Goal: Check status

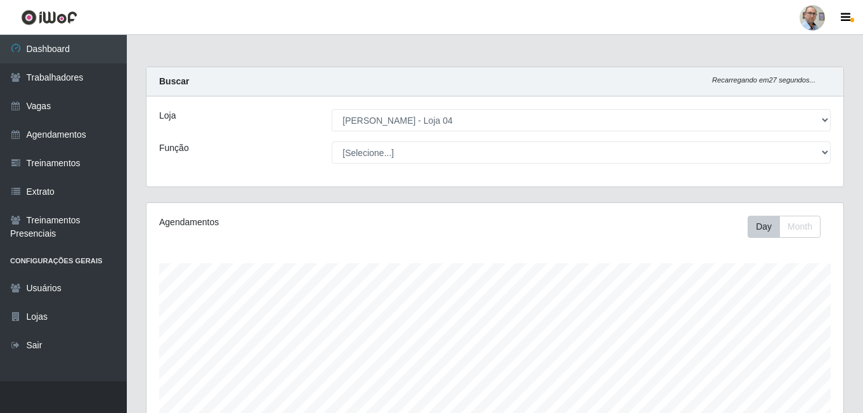
select select "251"
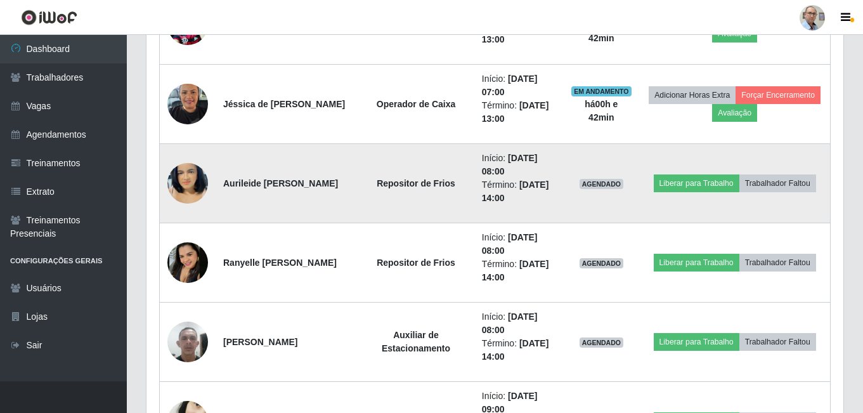
scroll to position [263, 697]
click at [192, 190] on img at bounding box center [187, 183] width 41 height 72
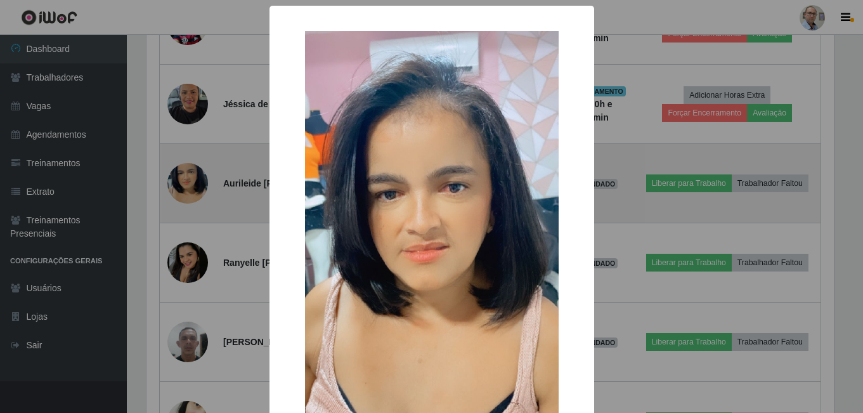
scroll to position [263, 691]
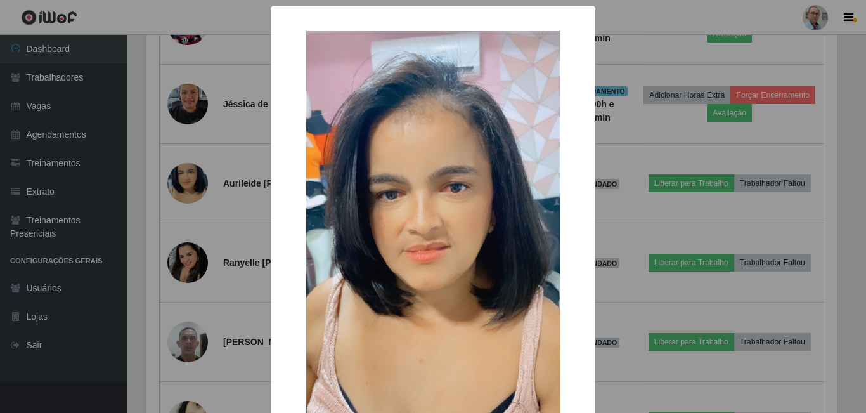
click at [167, 140] on div "× OK Cancel" at bounding box center [433, 206] width 866 height 413
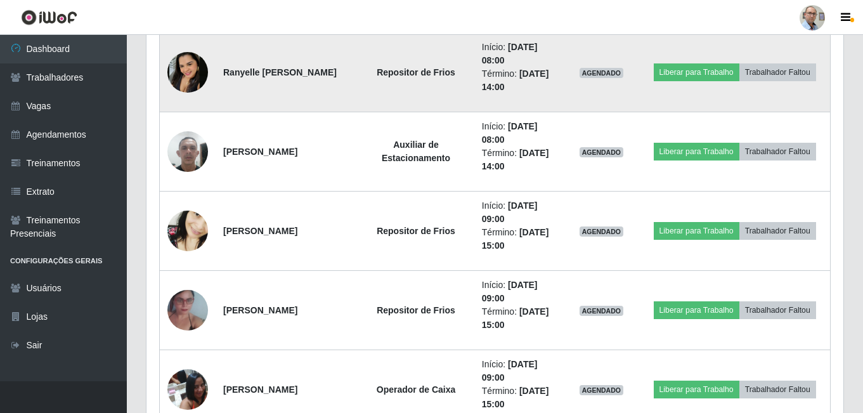
scroll to position [825, 0]
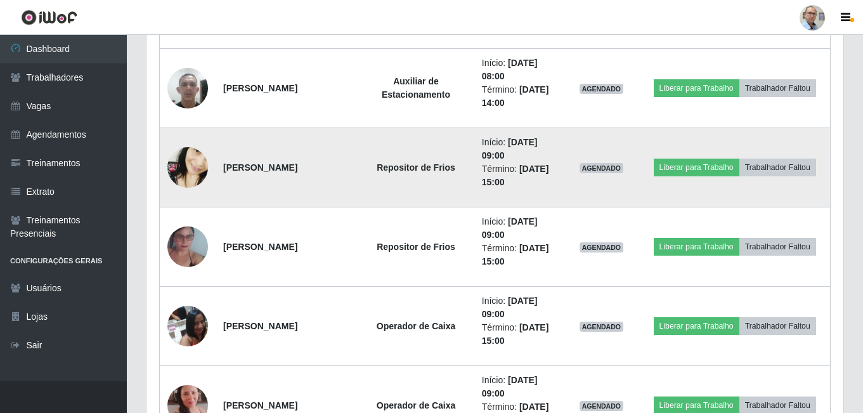
click at [191, 166] on img at bounding box center [187, 168] width 41 height 88
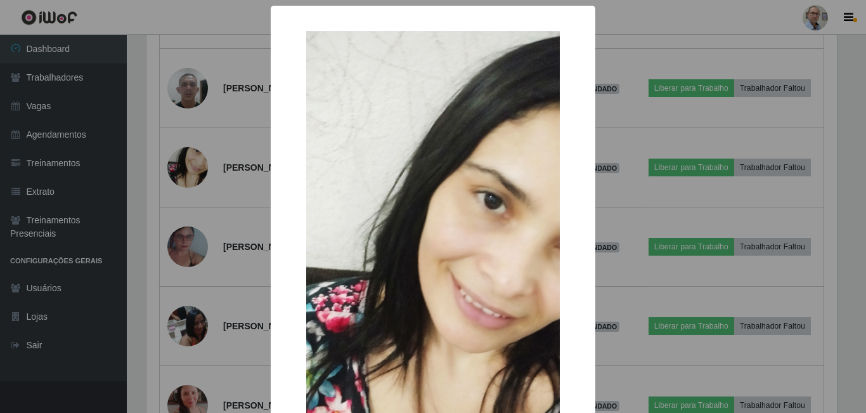
click at [150, 175] on div "× OK Cancel" at bounding box center [433, 206] width 866 height 413
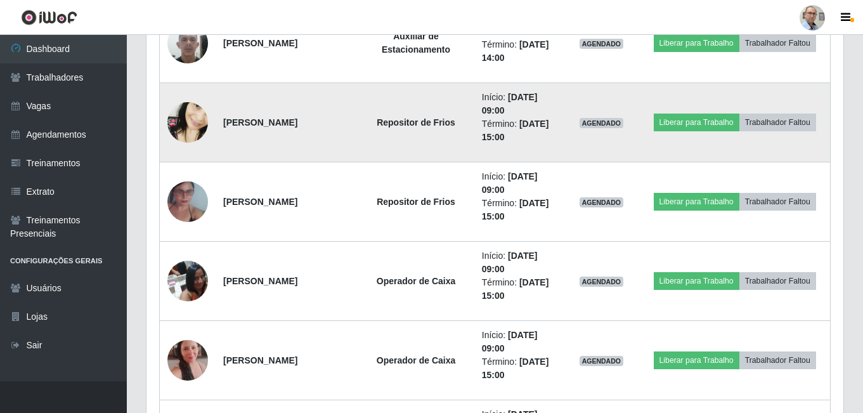
scroll to position [888, 0]
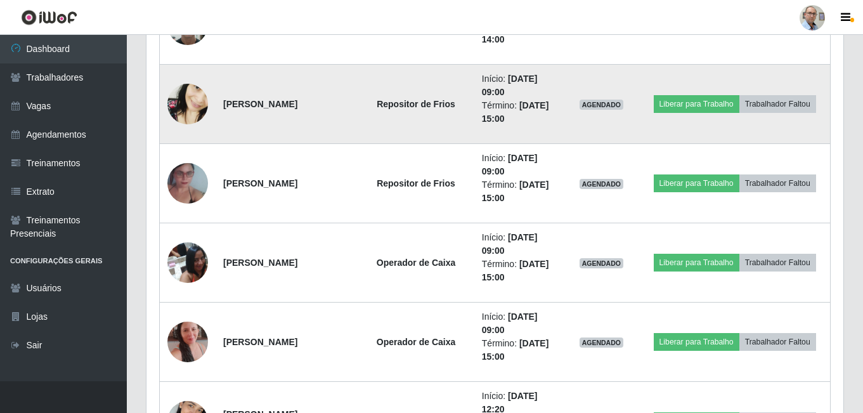
click at [184, 191] on img at bounding box center [187, 183] width 41 height 72
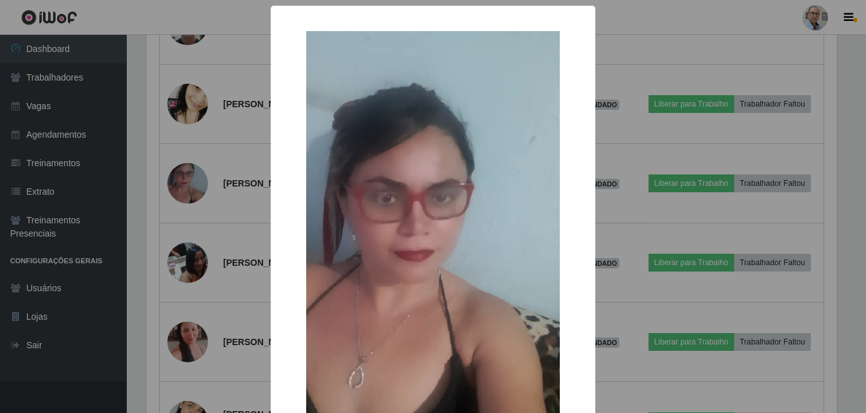
click at [142, 193] on div "× OK Cancel" at bounding box center [433, 206] width 866 height 413
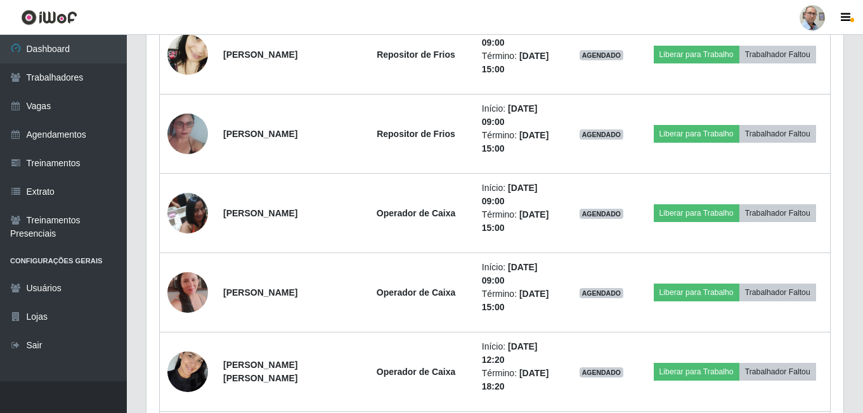
scroll to position [951, 0]
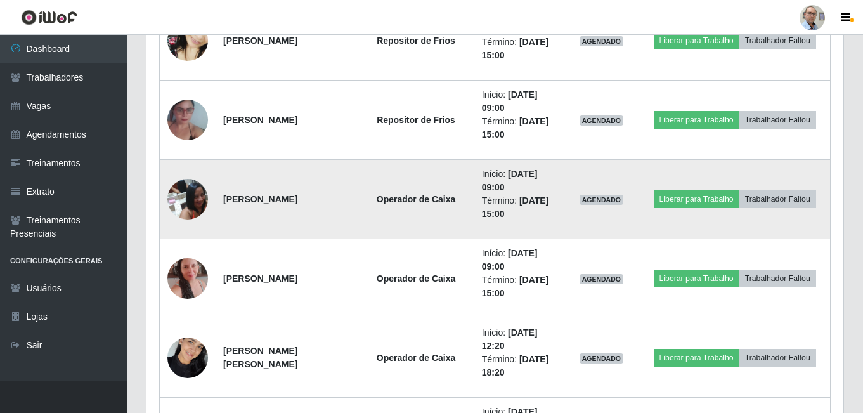
click at [177, 191] on img at bounding box center [187, 199] width 41 height 54
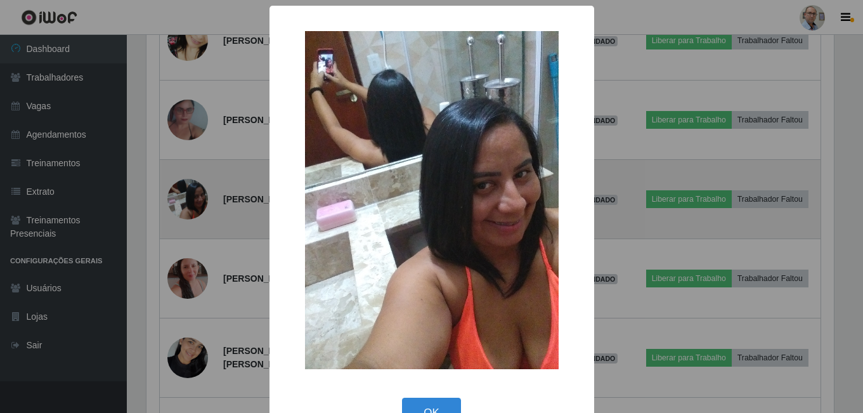
scroll to position [263, 691]
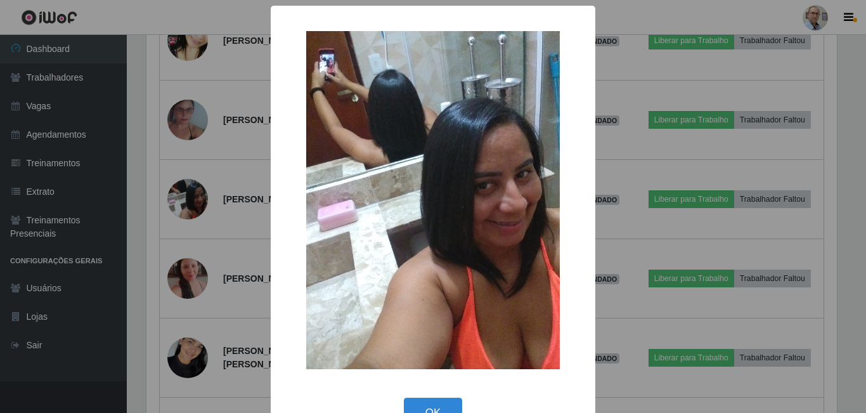
click at [137, 191] on div "× OK Cancel" at bounding box center [433, 206] width 866 height 413
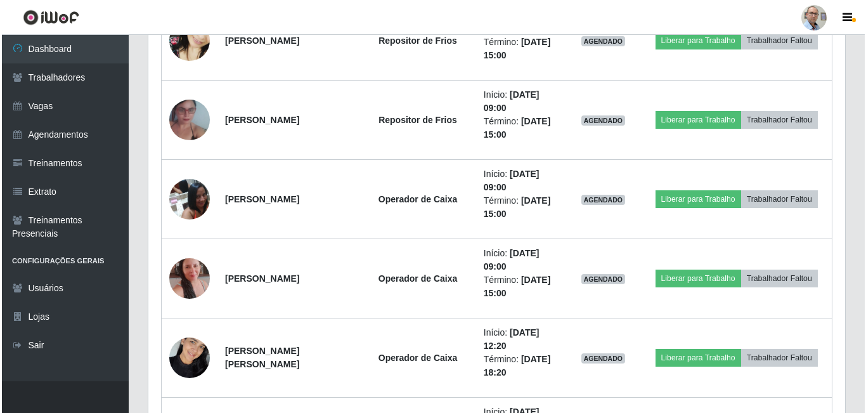
scroll to position [1015, 0]
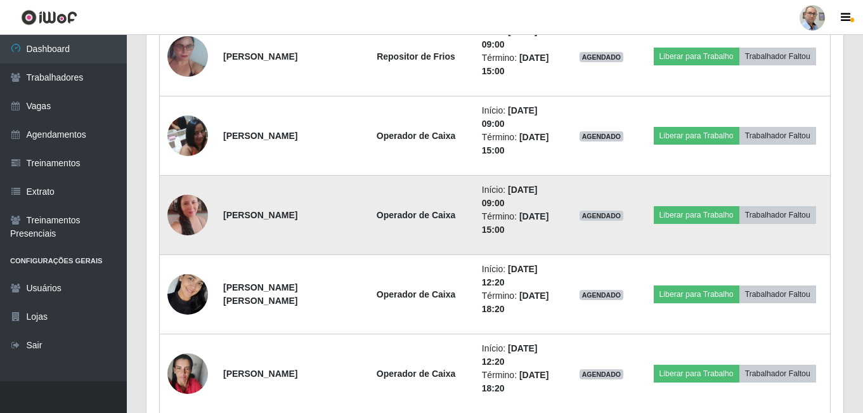
click at [186, 201] on img at bounding box center [187, 215] width 41 height 72
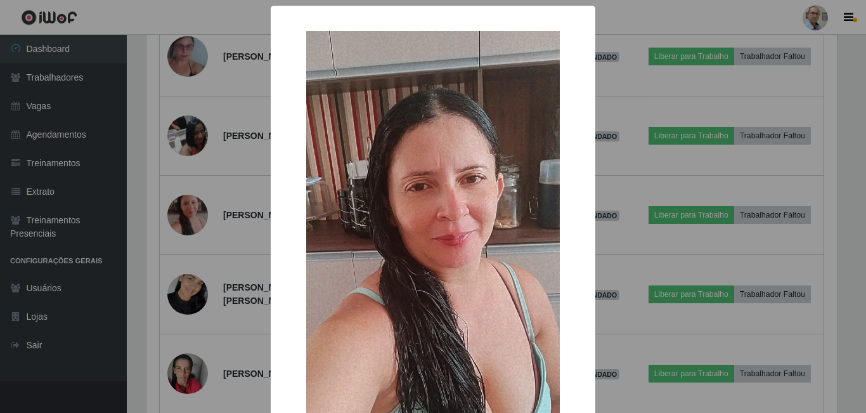
click at [141, 202] on div "× OK Cancel" at bounding box center [433, 206] width 866 height 413
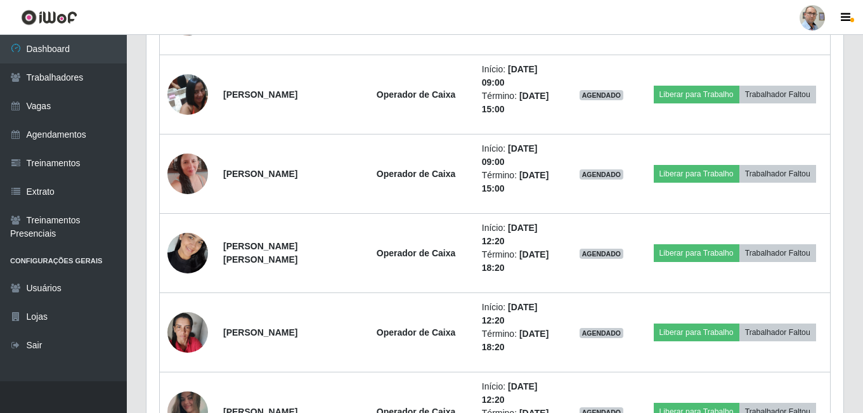
scroll to position [1078, 0]
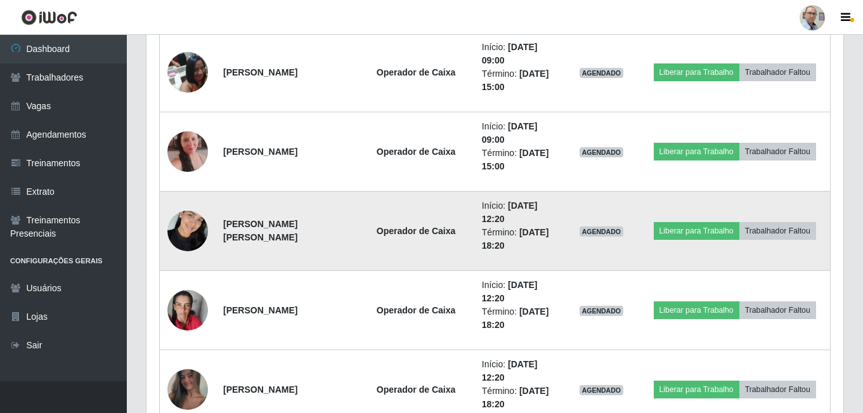
click at [186, 226] on img at bounding box center [187, 231] width 41 height 54
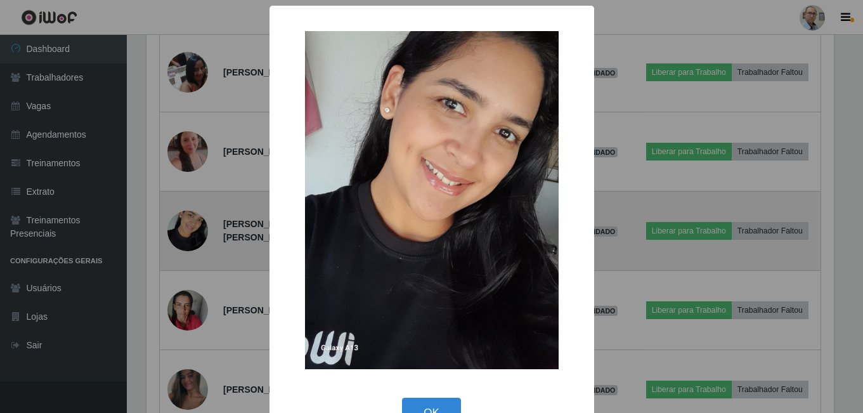
scroll to position [0, 0]
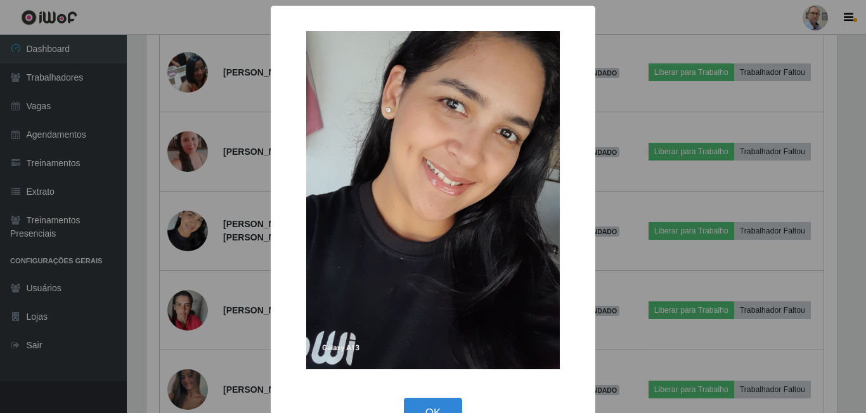
click at [131, 209] on div "× OK Cancel" at bounding box center [433, 206] width 866 height 413
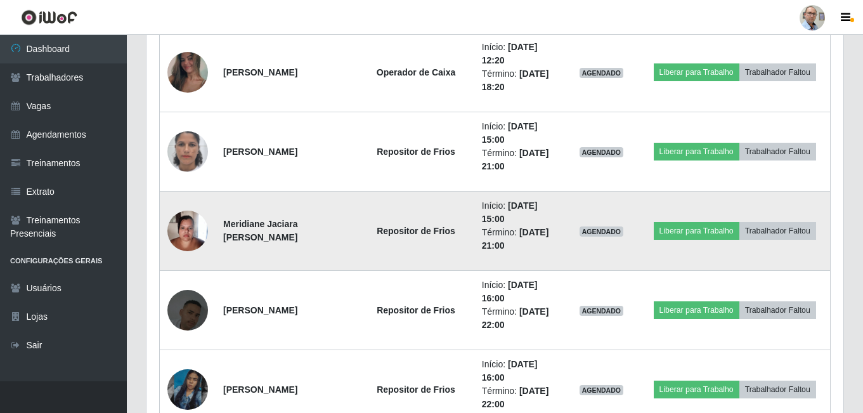
click at [197, 235] on img at bounding box center [187, 231] width 41 height 54
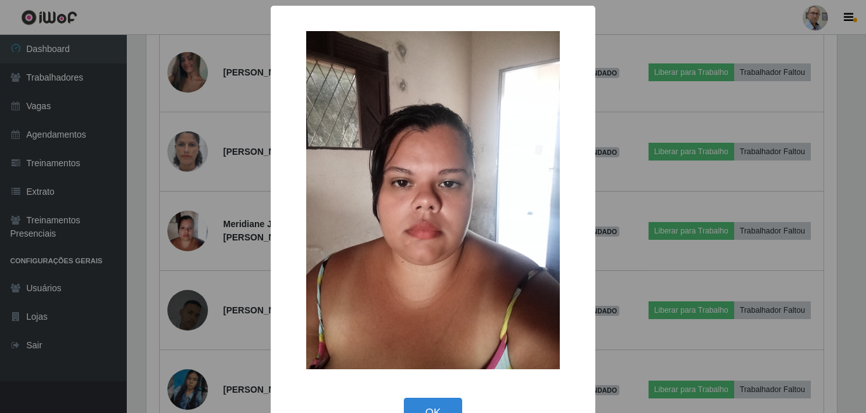
click at [136, 232] on div "× OK Cancel" at bounding box center [433, 206] width 866 height 413
